Goal: Information Seeking & Learning: Learn about a topic

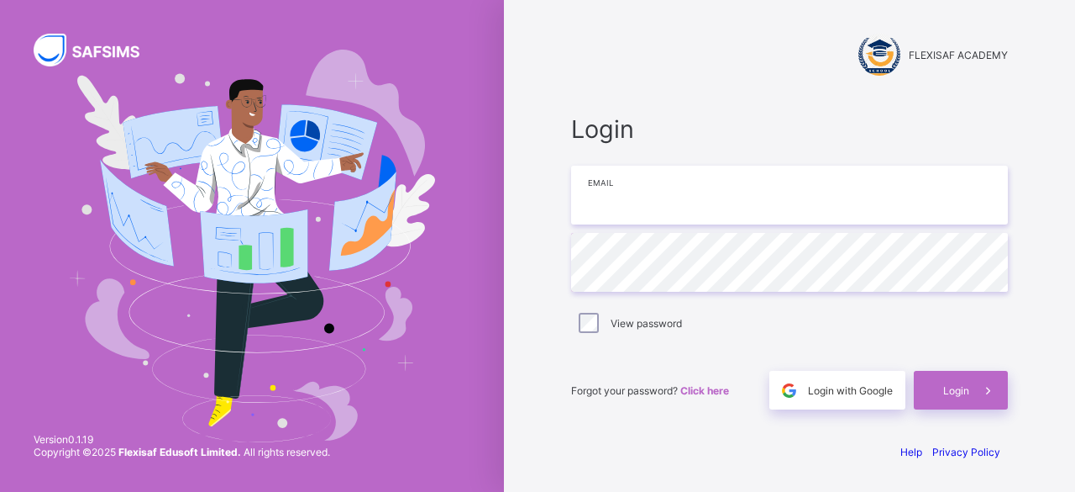
click at [625, 200] on input "email" at bounding box center [789, 195] width 437 height 59
paste input "**********"
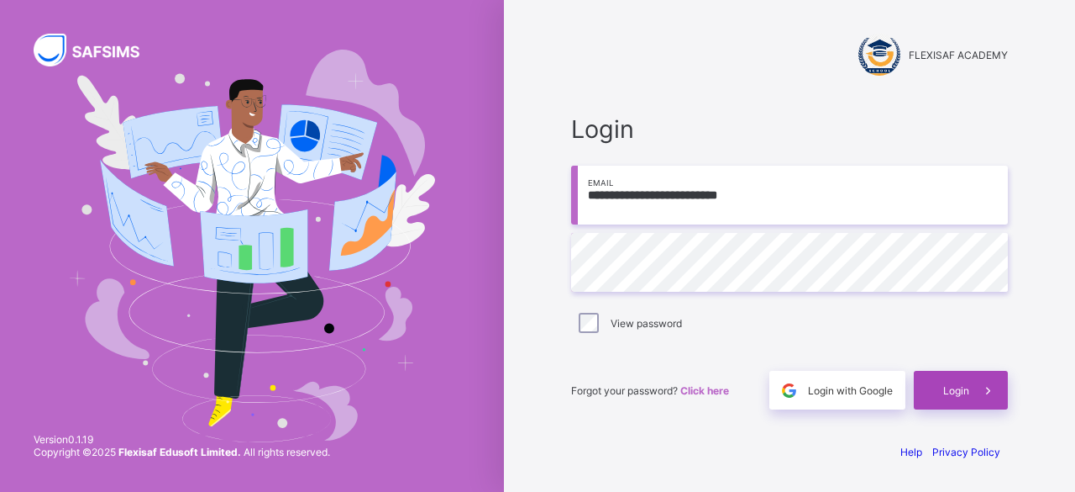
type input "**********"
click at [965, 389] on span "Login" at bounding box center [957, 390] width 26 height 13
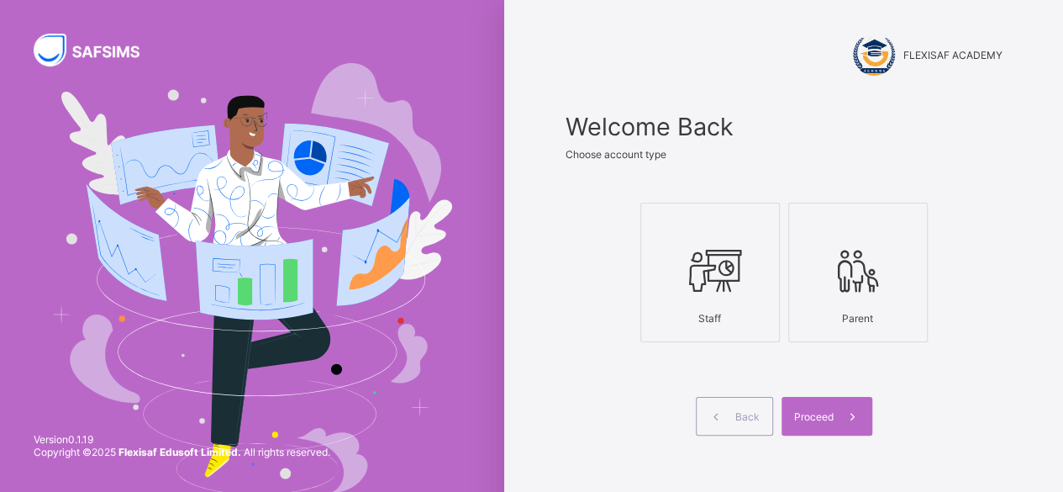
click at [694, 251] on icon at bounding box center [710, 270] width 59 height 50
click at [837, 403] on div "Proceed" at bounding box center [826, 416] width 91 height 39
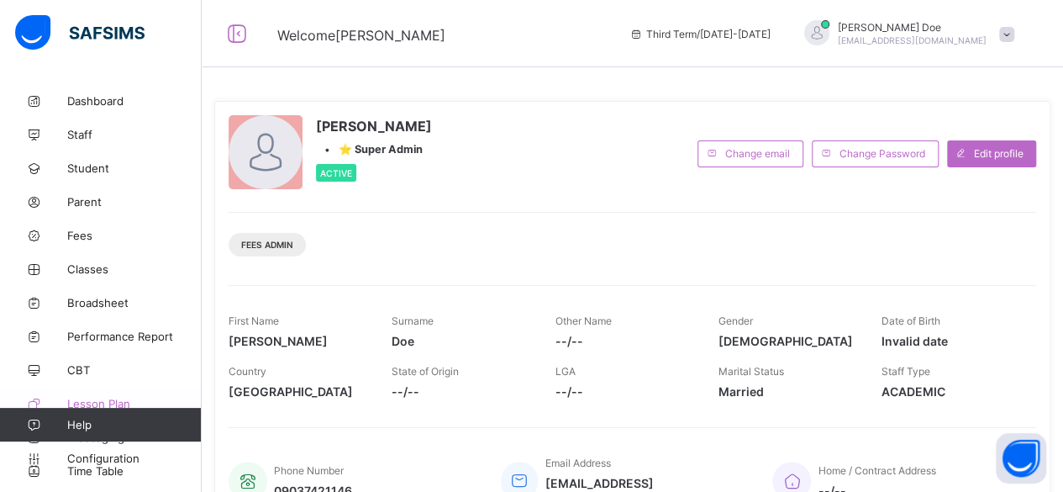
click at [113, 403] on span "Lesson Plan" at bounding box center [134, 403] width 134 height 13
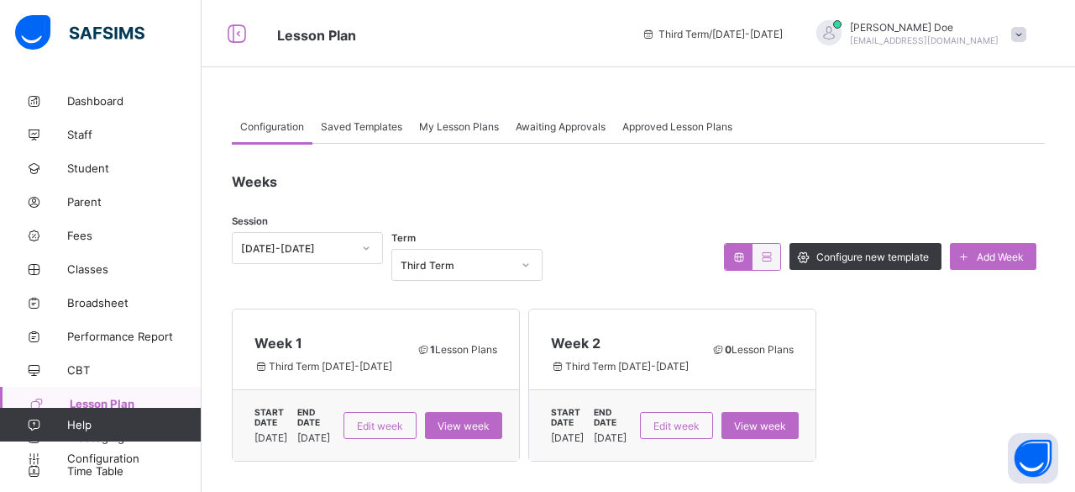
click at [985, 357] on div "Week 1 Third Term [DATE]-[DATE] 1 Lesson Plans START DATE [DATE] END DATE [DATE…" at bounding box center [638, 384] width 813 height 153
click at [502, 412] on div "View week" at bounding box center [463, 425] width 77 height 27
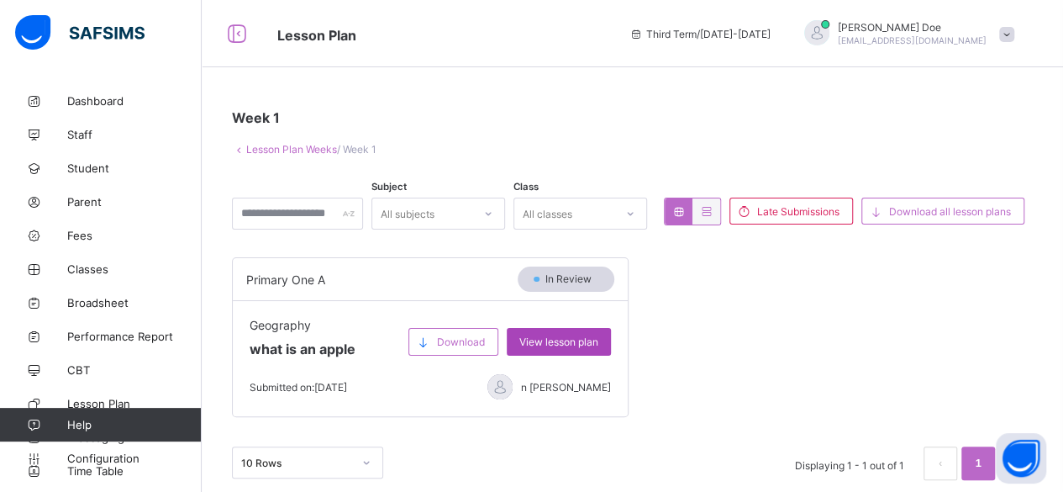
click at [552, 342] on span "View lesson plan" at bounding box center [558, 341] width 79 height 13
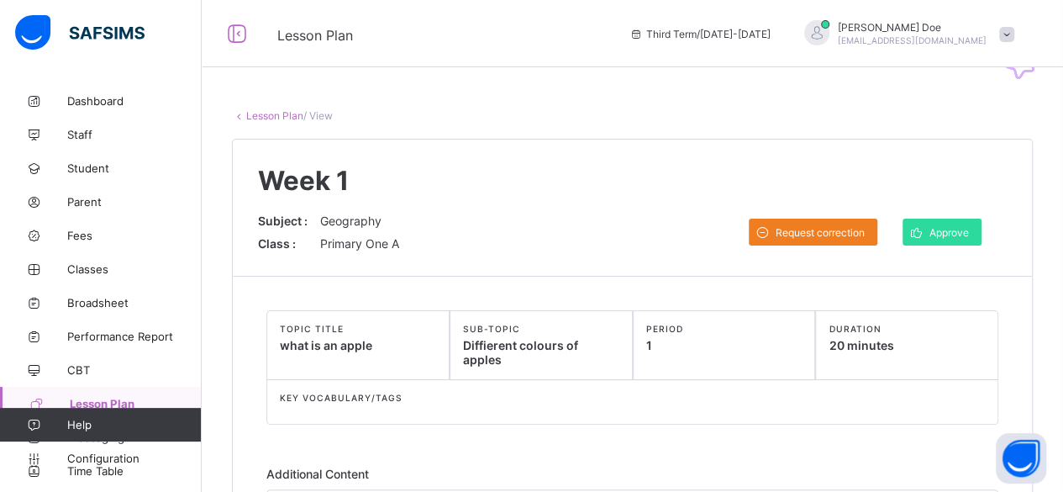
click at [266, 115] on link "Lesson Plan" at bounding box center [274, 115] width 57 height 13
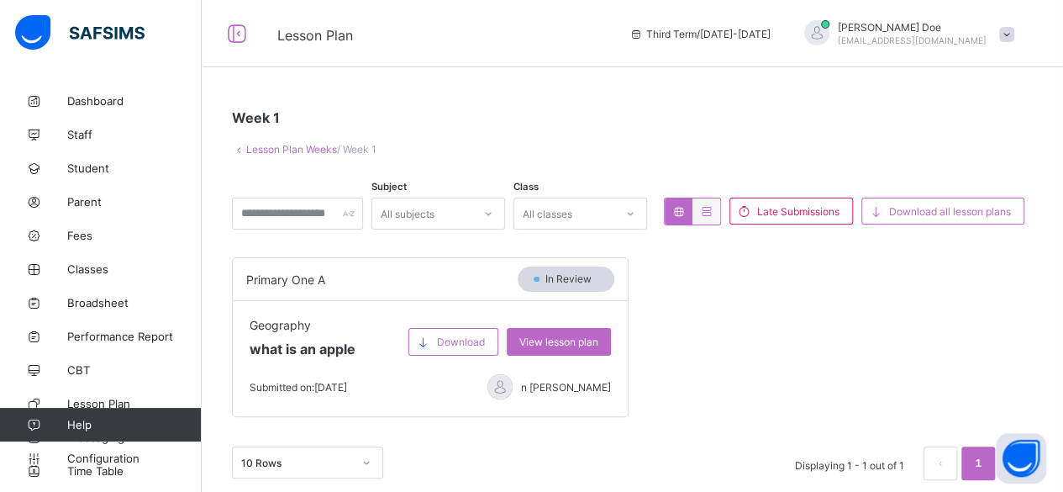
click at [276, 150] on link "Lesson Plan Weeks" at bounding box center [291, 149] width 91 height 13
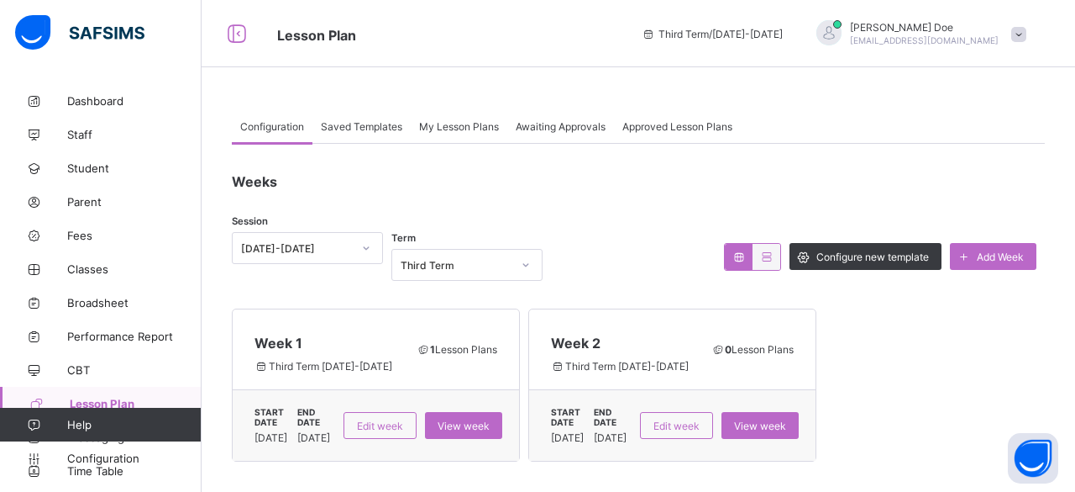
click at [515, 94] on div "Configuration Saved Templates My Lesson Plans Awaiting Approvals Approved Lesso…" at bounding box center [639, 291] width 874 height 415
